Goal: Information Seeking & Learning: Learn about a topic

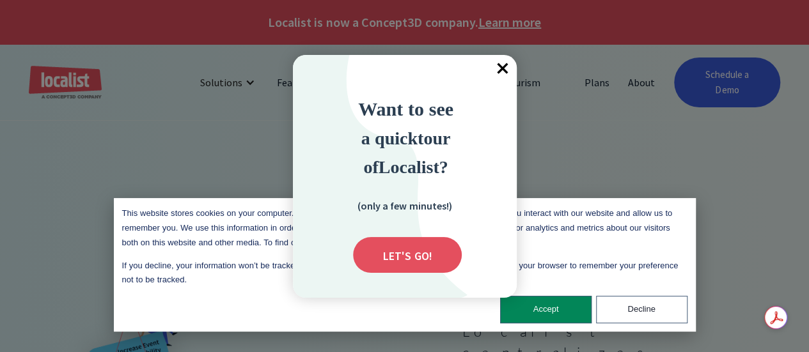
click at [501, 67] on span "×" at bounding box center [503, 69] width 28 height 28
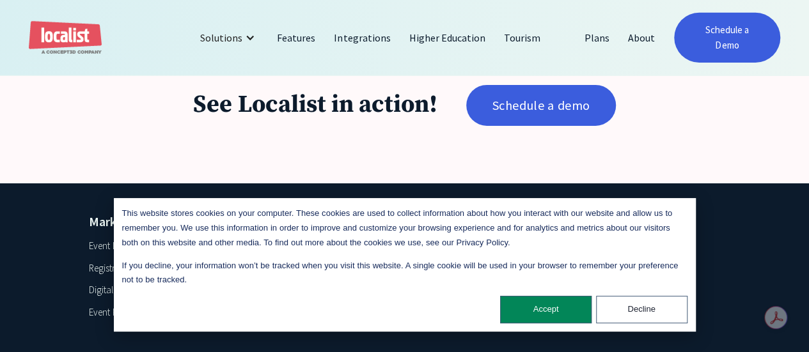
scroll to position [2089, 0]
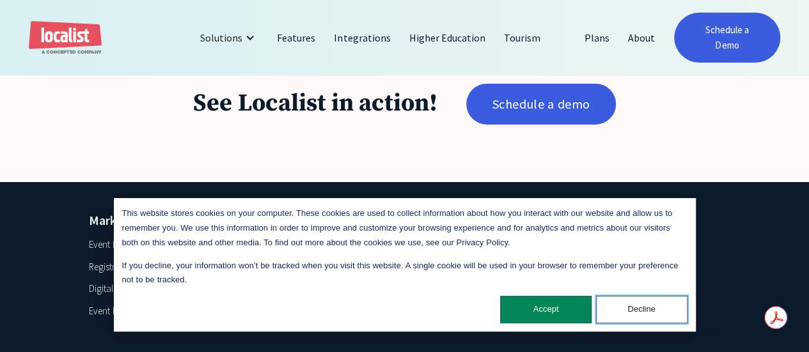
click at [636, 308] on button "Decline" at bounding box center [641, 310] width 91 height 28
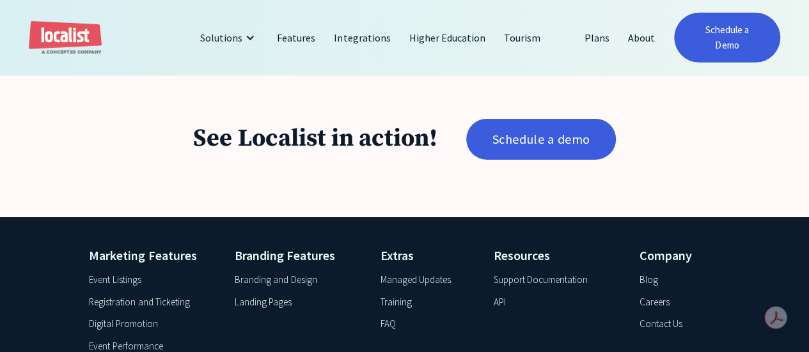
scroll to position [2025, 0]
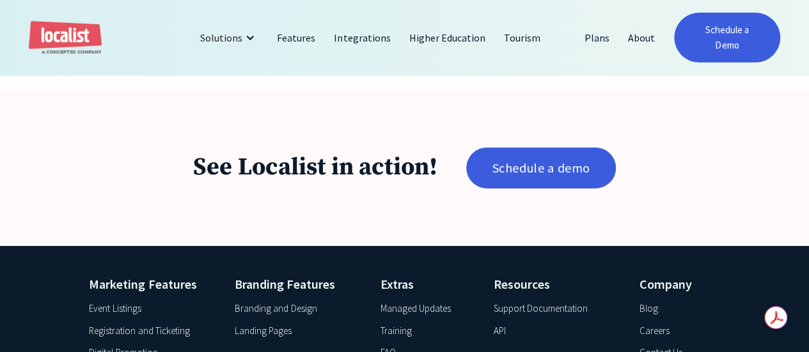
click at [531, 302] on div "Support Documentation" at bounding box center [541, 309] width 95 height 15
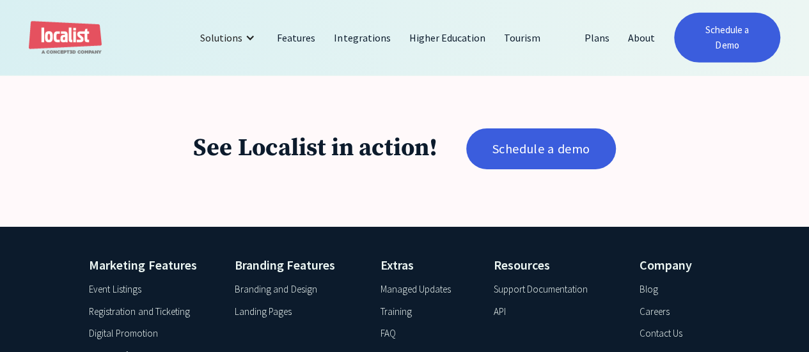
scroll to position [2089, 0]
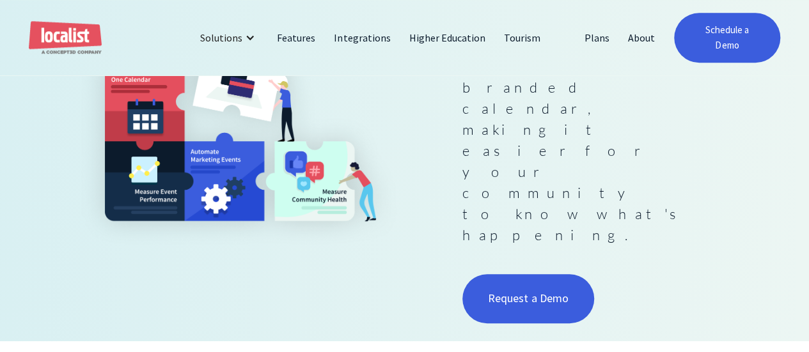
scroll to position [0, 0]
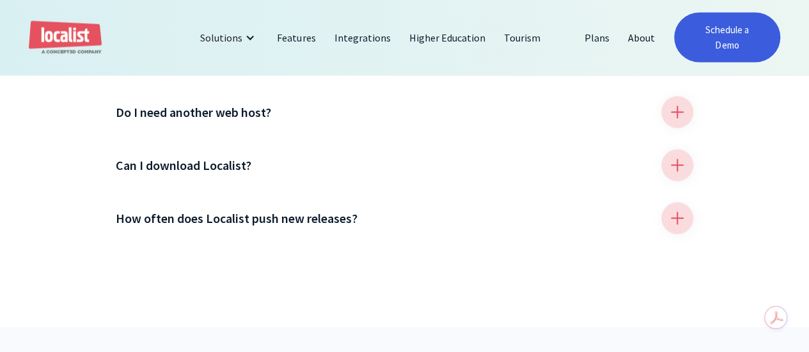
scroll to position [1343, 0]
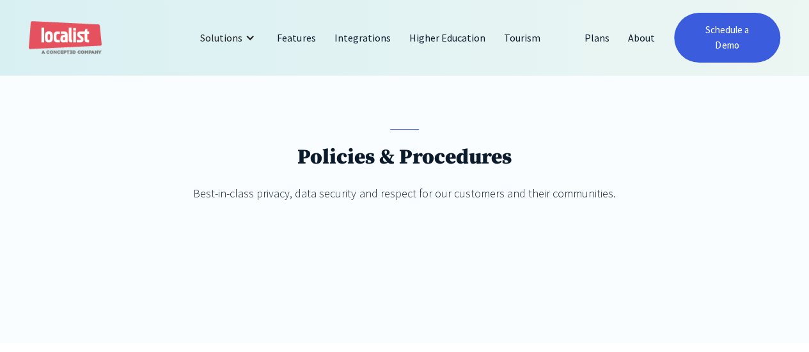
scroll to position [384, 0]
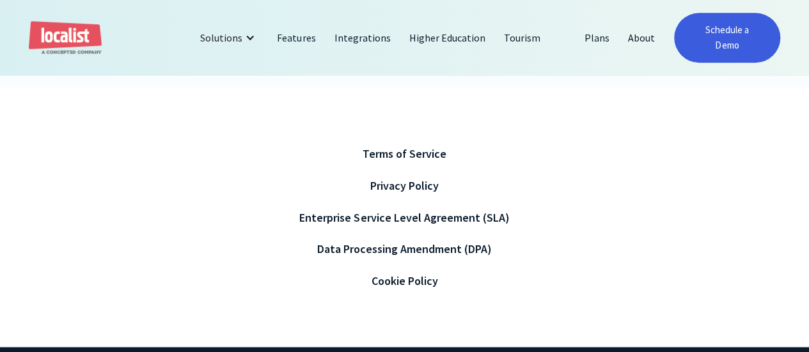
drag, startPoint x: 421, startPoint y: 274, endPoint x: 573, endPoint y: 216, distance: 163.0
click at [421, 273] on div "Cookie Policy" at bounding box center [404, 280] width 67 height 17
